Goal: Task Accomplishment & Management: Use online tool/utility

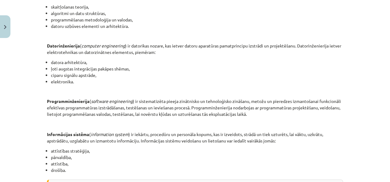
scroll to position [281, 0]
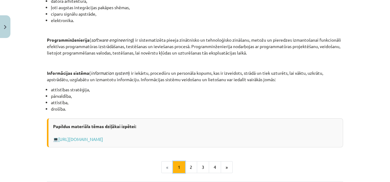
click at [182, 167] on button "1" at bounding box center [179, 167] width 12 height 12
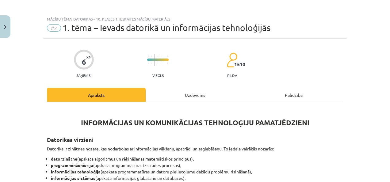
scroll to position [0, 0]
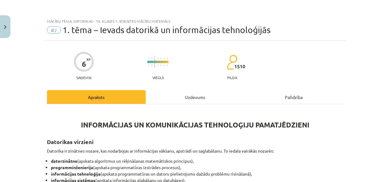
click at [192, 101] on div "Uzdevums" at bounding box center [195, 97] width 99 height 14
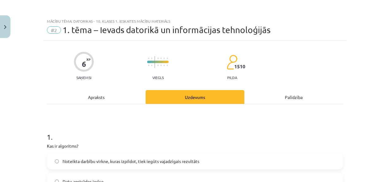
drag, startPoint x: 118, startPoint y: 98, endPoint x: 117, endPoint y: 101, distance: 3.2
click at [118, 99] on div "Apraksts" at bounding box center [96, 97] width 99 height 14
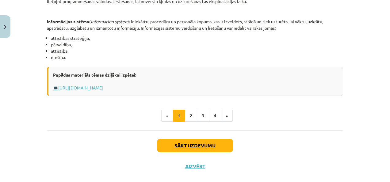
scroll to position [343, 0]
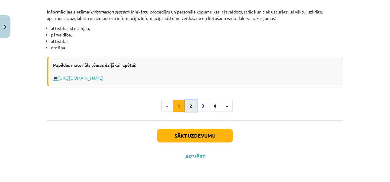
click at [187, 107] on button "2" at bounding box center [191, 106] width 12 height 12
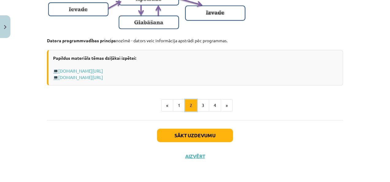
scroll to position [452, 0]
click at [200, 108] on button "3" at bounding box center [203, 105] width 12 height 12
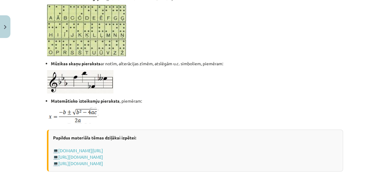
scroll to position [386, 0]
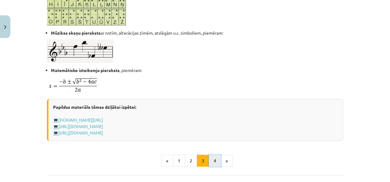
click at [213, 162] on button "4" at bounding box center [215, 161] width 12 height 12
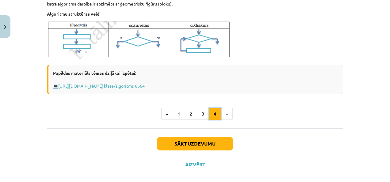
scroll to position [245, 0]
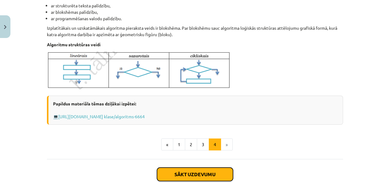
click at [161, 175] on button "Sākt uzdevumu" at bounding box center [195, 174] width 76 height 13
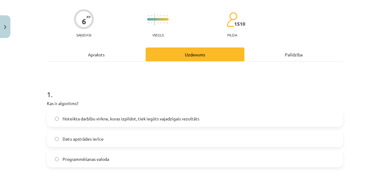
scroll to position [46, 0]
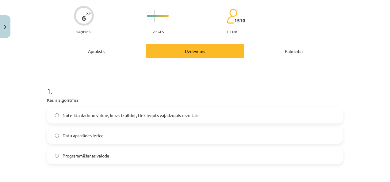
click at [88, 113] on span "Noteikta darbību virkne, kuras izpildot, tiek iegūts vajadzīgais rezultāts" at bounding box center [131, 115] width 137 height 6
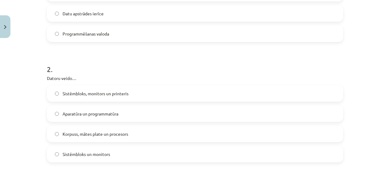
scroll to position [169, 0]
click at [92, 110] on span "Aparatūra un programmatūra" at bounding box center [91, 113] width 56 height 6
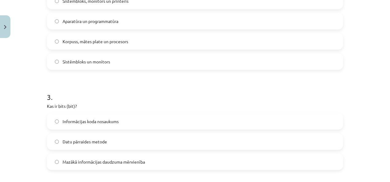
scroll to position [291, 0]
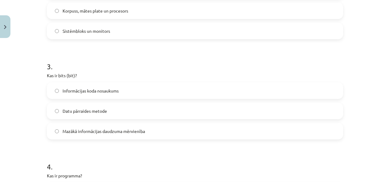
click at [91, 130] on span "Mazākā informācijas daudzuma mērvienība" at bounding box center [104, 131] width 83 height 6
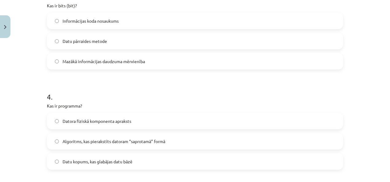
scroll to position [383, 0]
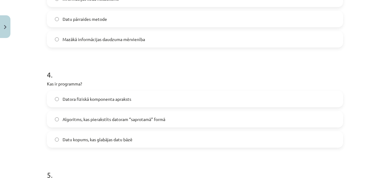
click at [75, 116] on label "Algoritms, kas pierakstīts datoram “saprotamā” formā" at bounding box center [195, 119] width 295 height 15
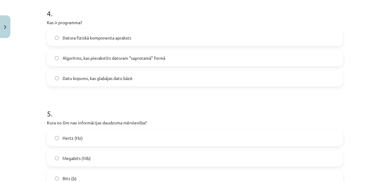
scroll to position [506, 0]
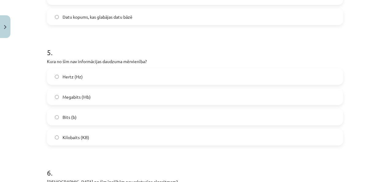
click at [106, 64] on p "Kura no šīm nav informācijas daudzuma mērvienība?" at bounding box center [195, 61] width 296 height 6
click at [106, 77] on label "Hertz (Hz)" at bounding box center [195, 76] width 295 height 15
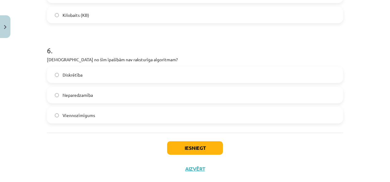
scroll to position [629, 0]
click at [111, 77] on label "Diskrētība" at bounding box center [195, 74] width 295 height 15
click at [112, 79] on label "Diskrētība" at bounding box center [195, 74] width 295 height 15
drag, startPoint x: 95, startPoint y: 99, endPoint x: 136, endPoint y: 128, distance: 49.7
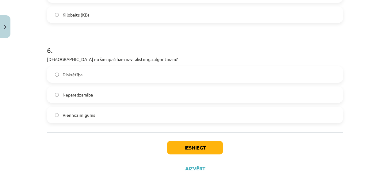
click at [96, 99] on label "Neparedzamība" at bounding box center [195, 94] width 295 height 15
click at [192, 146] on button "Iesniegt" at bounding box center [195, 147] width 56 height 13
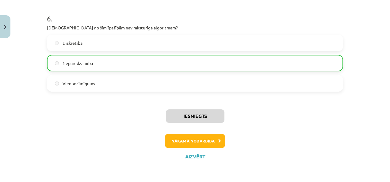
scroll to position [660, 0]
click at [199, 137] on button "Nākamā nodarbība" at bounding box center [195, 141] width 60 height 14
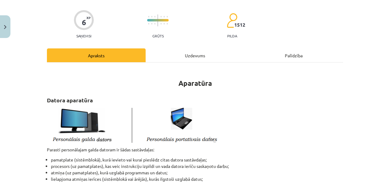
scroll to position [15, 0]
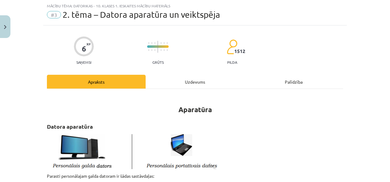
click at [186, 85] on div "Uzdevums" at bounding box center [195, 82] width 99 height 14
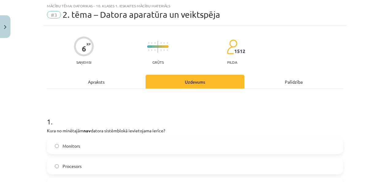
scroll to position [77, 0]
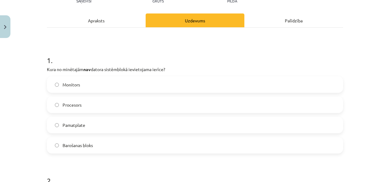
click at [80, 82] on label "Monitors" at bounding box center [195, 84] width 295 height 15
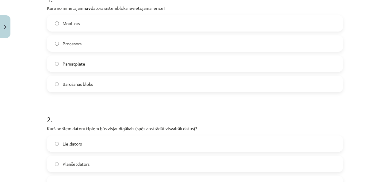
scroll to position [199, 0]
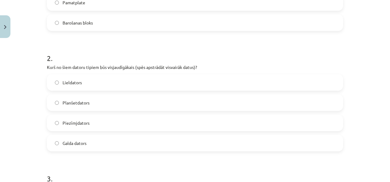
click at [84, 87] on label "Lieldators" at bounding box center [195, 82] width 295 height 15
click at [68, 149] on label "Galda dators" at bounding box center [195, 143] width 295 height 15
click at [107, 79] on label "Lieldators" at bounding box center [195, 82] width 295 height 15
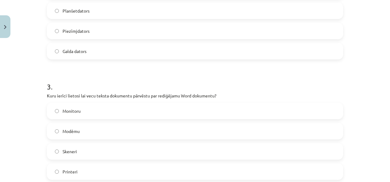
scroll to position [322, 0]
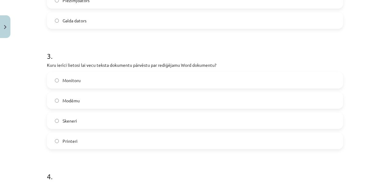
click at [123, 118] on label "Skeneri" at bounding box center [195, 120] width 295 height 15
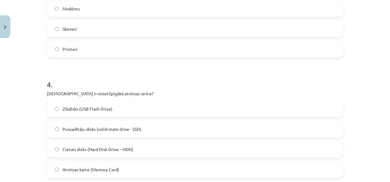
scroll to position [445, 0]
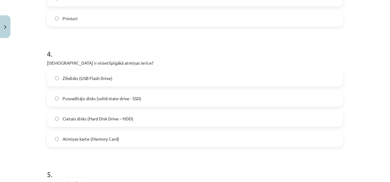
click at [93, 118] on span "Cietais disks (Hard Disk Drive – HDD)" at bounding box center [98, 119] width 71 height 6
click at [99, 98] on span "Pusvadītāju disks (solid-state drive - SSD)" at bounding box center [102, 98] width 79 height 6
click at [113, 103] on label "Pusvadītāju disks (solid-state drive - SSD)" at bounding box center [195, 98] width 295 height 15
click at [112, 116] on span "Cietais disks (Hard Disk Drive – HDD)" at bounding box center [98, 119] width 71 height 6
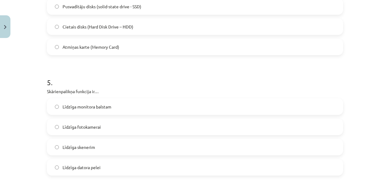
scroll to position [567, 0]
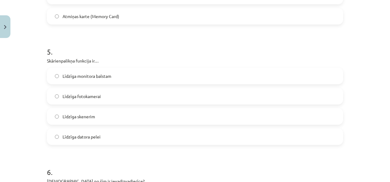
click at [116, 141] on label "Līdzīga datora pelei" at bounding box center [195, 136] width 295 height 15
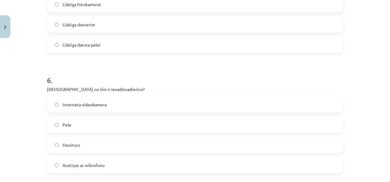
scroll to position [690, 0]
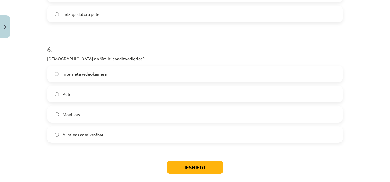
click at [97, 130] on label "Austiņas ar mikrofonu" at bounding box center [195, 134] width 295 height 15
click at [217, 171] on button "Iesniegt" at bounding box center [195, 167] width 56 height 13
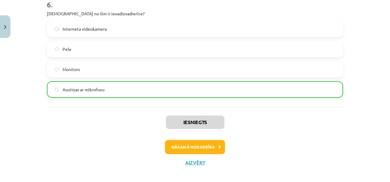
scroll to position [741, 0]
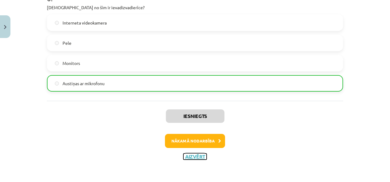
click at [194, 157] on button "Aizvērt" at bounding box center [194, 157] width 23 height 6
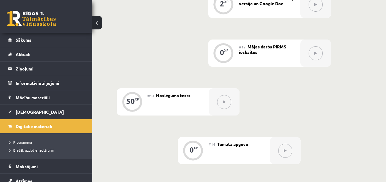
scroll to position [767, 0]
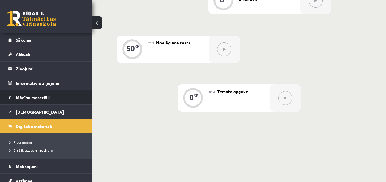
click at [28, 96] on span "Mācību materiāli" at bounding box center [33, 98] width 34 height 6
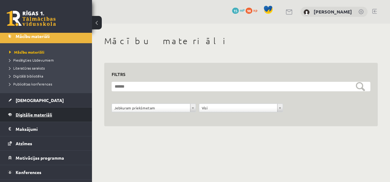
click at [42, 112] on span "Digitālie materiāli" at bounding box center [34, 115] width 37 height 6
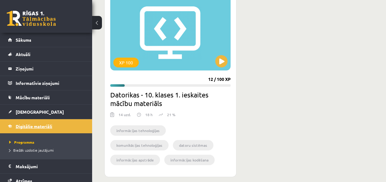
scroll to position [160, 0]
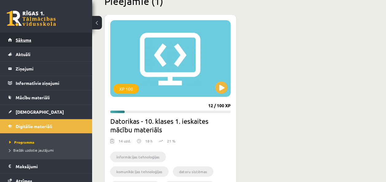
click at [57, 41] on link "Sākums" at bounding box center [46, 40] width 76 height 14
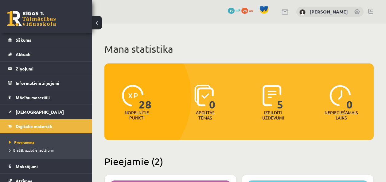
scroll to position [153, 0]
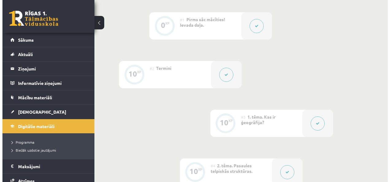
scroll to position [153, 0]
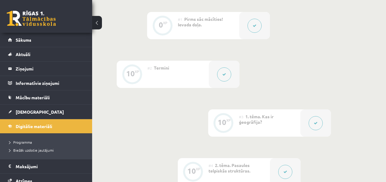
click at [257, 28] on button at bounding box center [254, 26] width 14 height 14
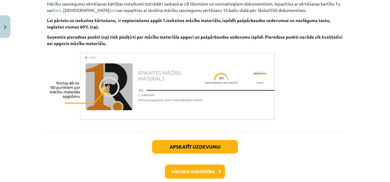
scroll to position [415, 0]
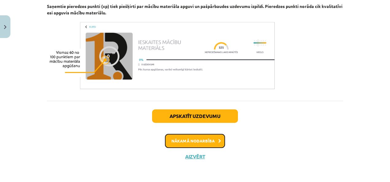
click at [189, 138] on button "Nākamā nodarbība" at bounding box center [195, 141] width 60 height 14
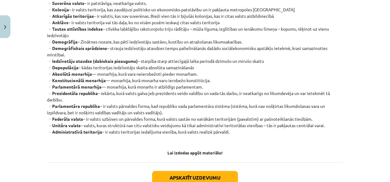
scroll to position [230, 0]
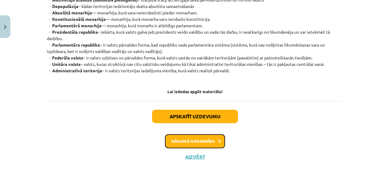
click at [179, 138] on button "Nākamā nodarbība" at bounding box center [195, 141] width 60 height 14
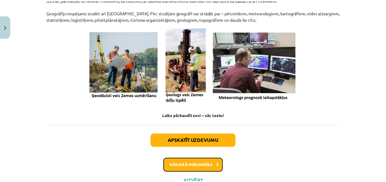
scroll to position [315, 0]
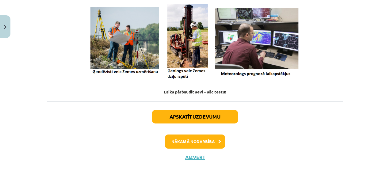
click at [194, 163] on div "Apskatīt uzdevumu Nākamā nodarbība Aizvērt" at bounding box center [195, 133] width 296 height 63
click at [194, 158] on button "Aizvērt" at bounding box center [194, 157] width 23 height 6
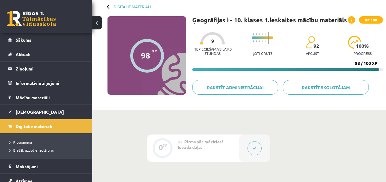
scroll to position [0, 0]
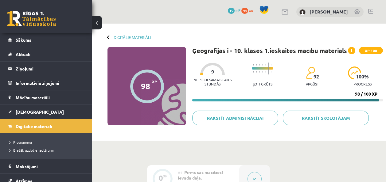
click at [127, 35] on div "Digitālie materiāli 98 XP XP 100 98 / 100 XP Ģeogrāfijas i - 10. klases 1.ieska…" at bounding box center [239, 82] width 294 height 117
click at [128, 36] on link "Digitālie materiāli" at bounding box center [131, 37] width 37 height 5
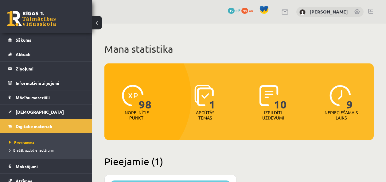
scroll to position [153, 0]
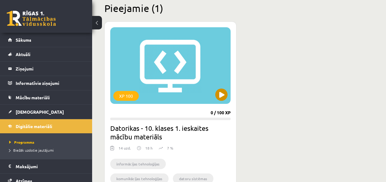
click at [184, 96] on div "XP 100" at bounding box center [170, 65] width 120 height 77
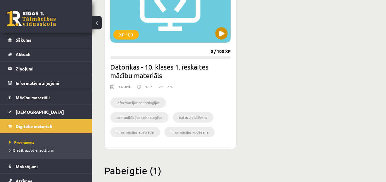
scroll to position [245, 0]
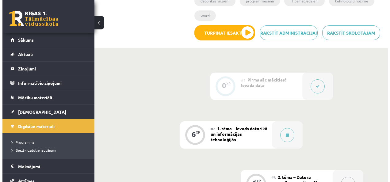
scroll to position [153, 0]
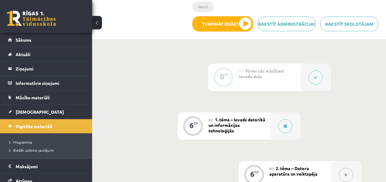
click at [317, 78] on button at bounding box center [315, 78] width 14 height 14
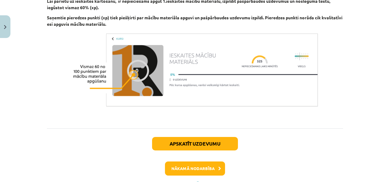
scroll to position [488, 0]
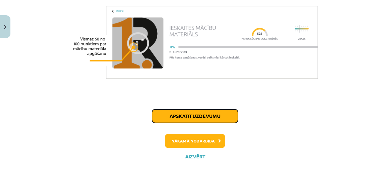
click at [203, 118] on button "Apskatīt uzdevumu" at bounding box center [195, 116] width 86 height 13
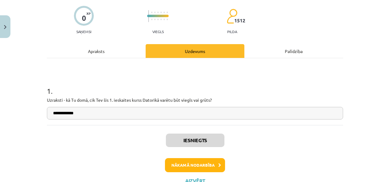
scroll to position [70, 0]
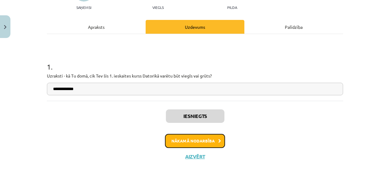
drag, startPoint x: 201, startPoint y: 143, endPoint x: 254, endPoint y: 110, distance: 62.6
click at [254, 110] on div "Iesniegts Nākamā nodarbība Aizvērt" at bounding box center [195, 132] width 296 height 63
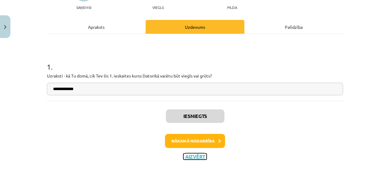
click at [192, 156] on button "Aizvērt" at bounding box center [194, 157] width 23 height 6
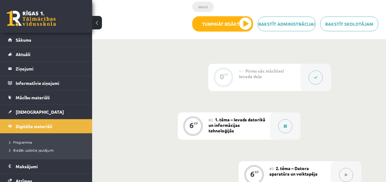
click at [248, 127] on span "1. tēma – Ievads datorikā un informācijas tehnoloģijās" at bounding box center [236, 125] width 57 height 17
click at [279, 127] on button at bounding box center [285, 126] width 14 height 14
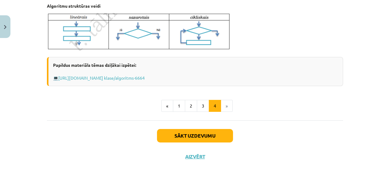
scroll to position [284, 0]
click at [203, 105] on button "3" at bounding box center [203, 106] width 12 height 12
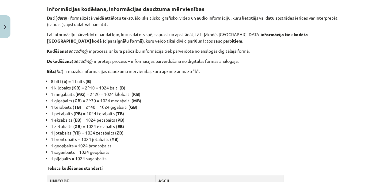
scroll to position [110, 0]
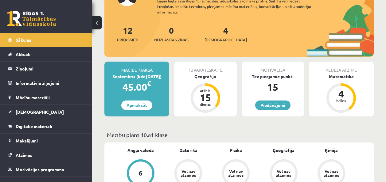
scroll to position [92, 0]
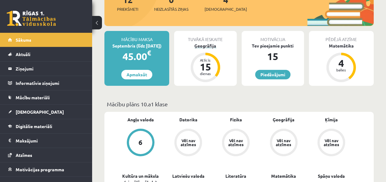
click at [207, 60] on div "Atlicis" at bounding box center [205, 60] width 18 height 4
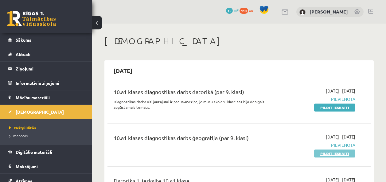
click at [328, 154] on link "Pildīt ieskaiti" at bounding box center [334, 154] width 41 height 8
